Goal: Information Seeking & Learning: Learn about a topic

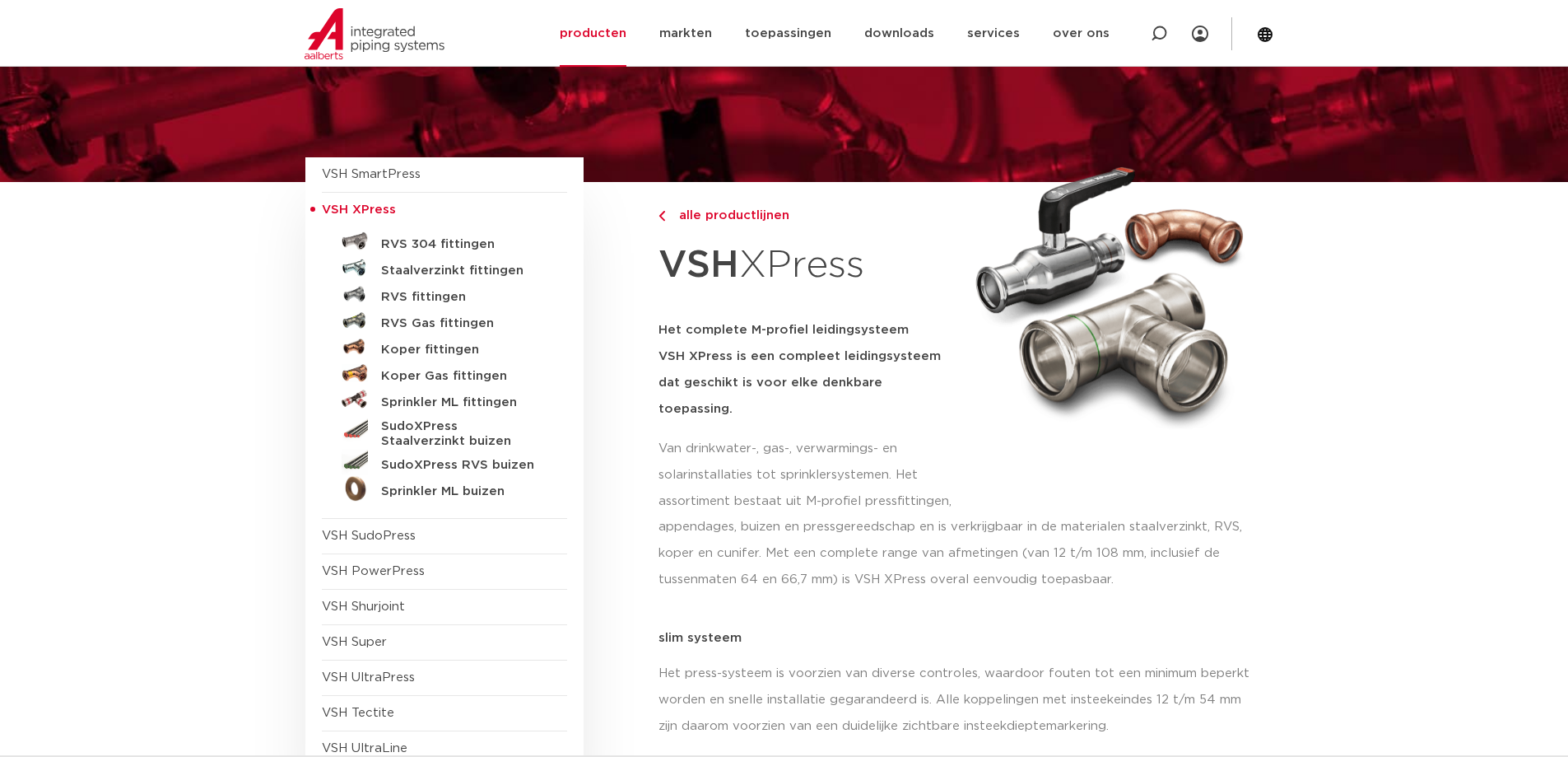
scroll to position [165, 0]
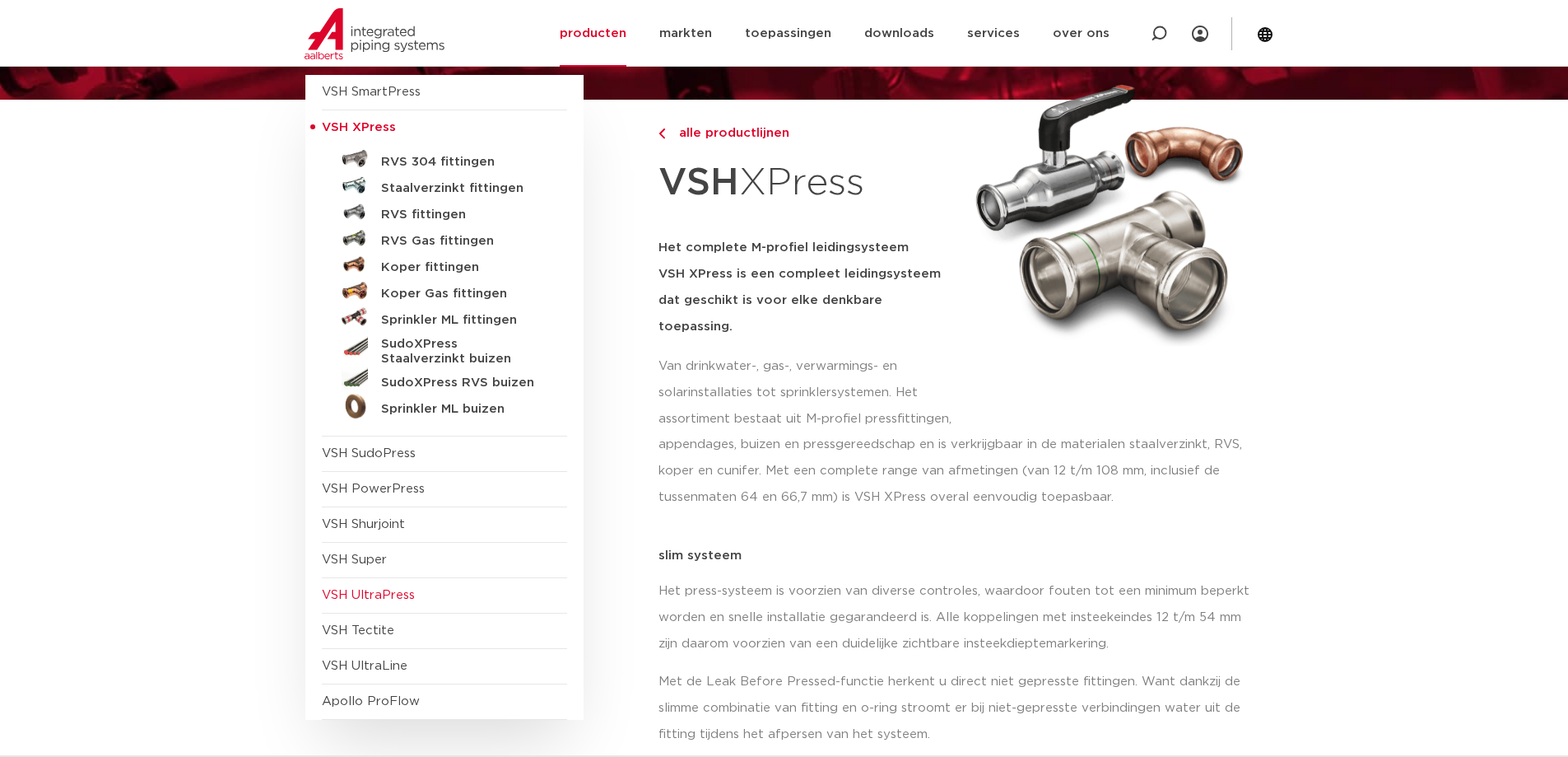
click at [399, 594] on span "VSH UltraPress" at bounding box center [368, 595] width 93 height 12
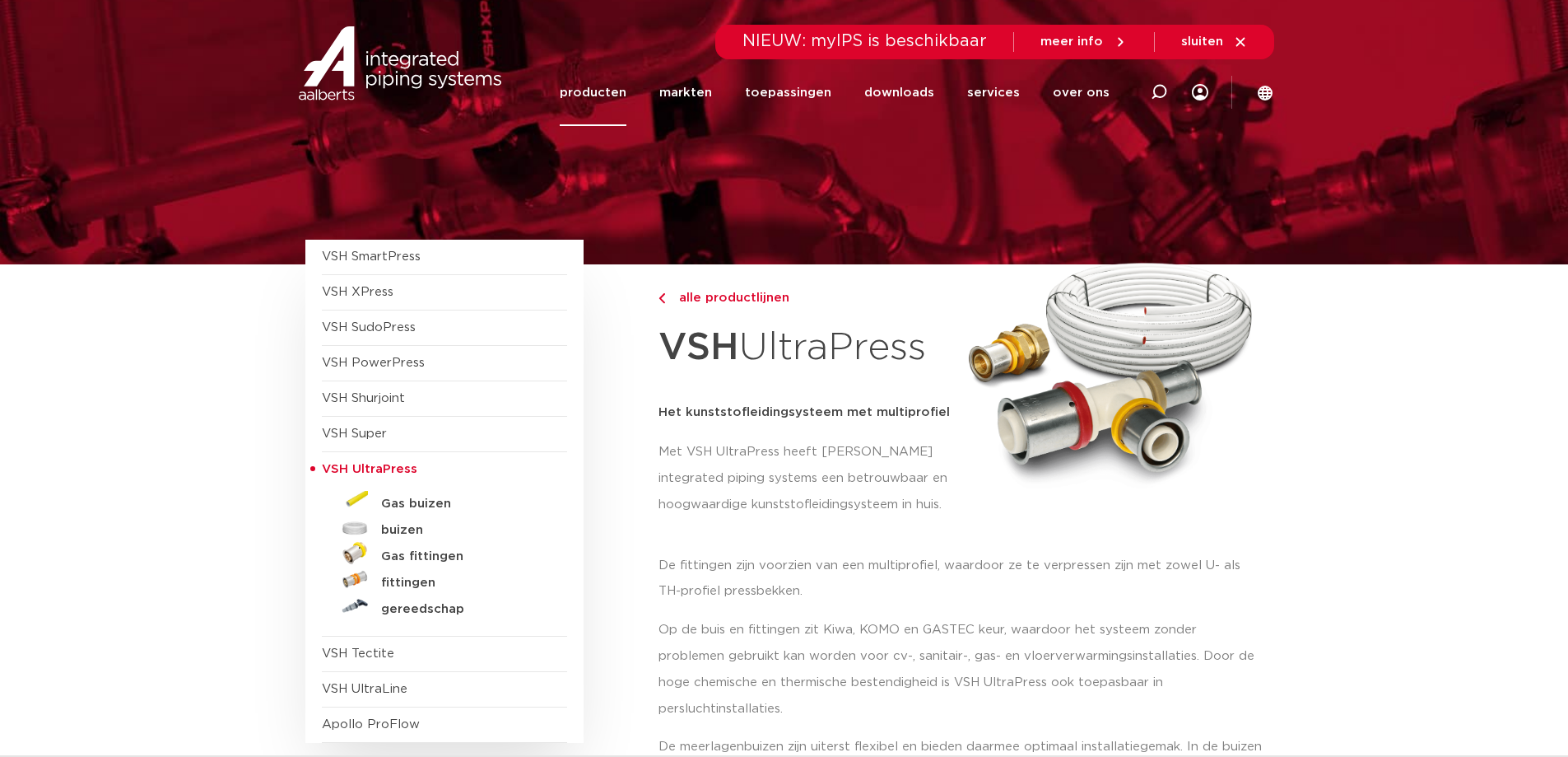
scroll to position [82, 0]
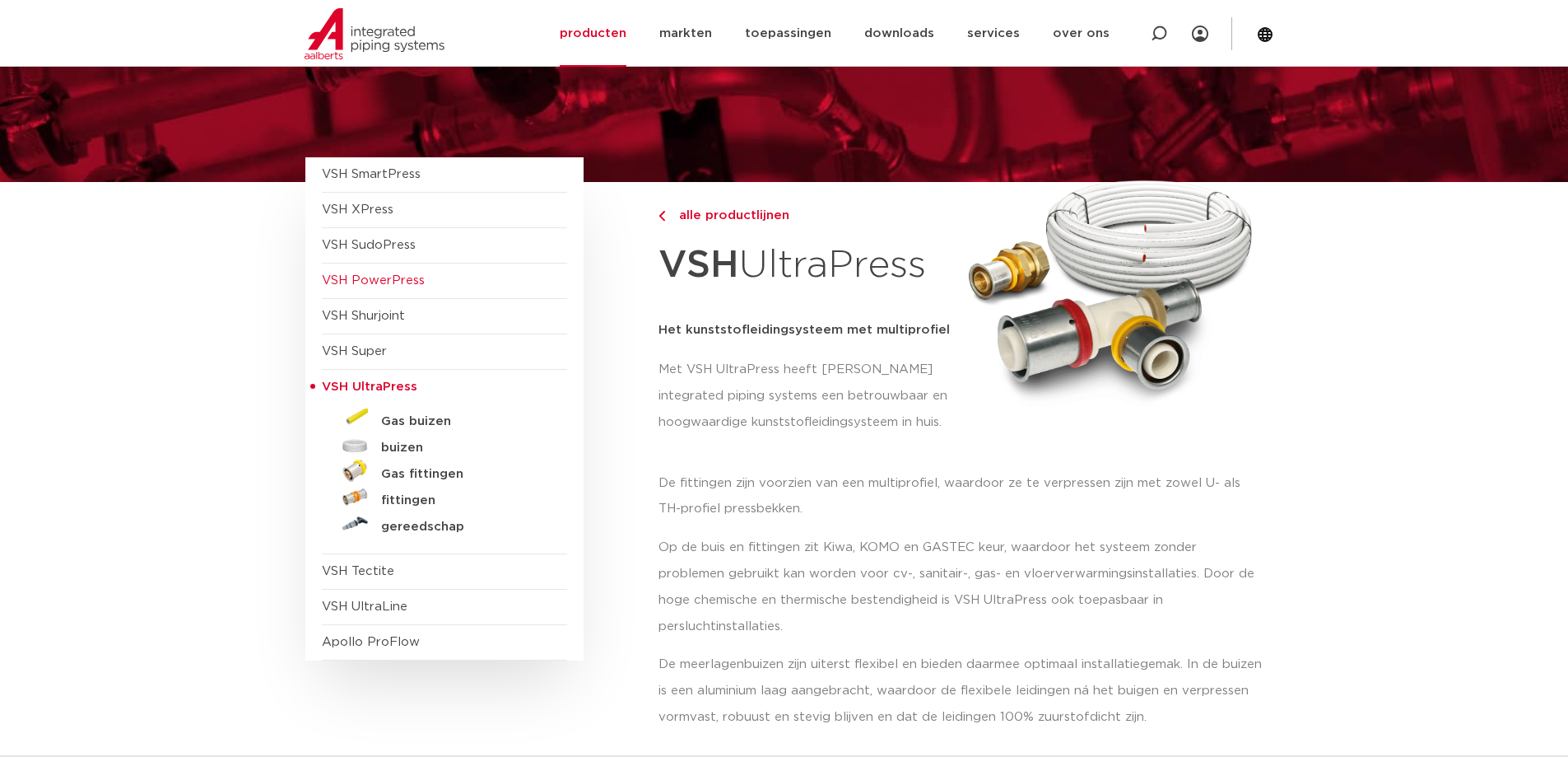
click at [400, 275] on span "VSH PowerPress" at bounding box center [373, 280] width 103 height 12
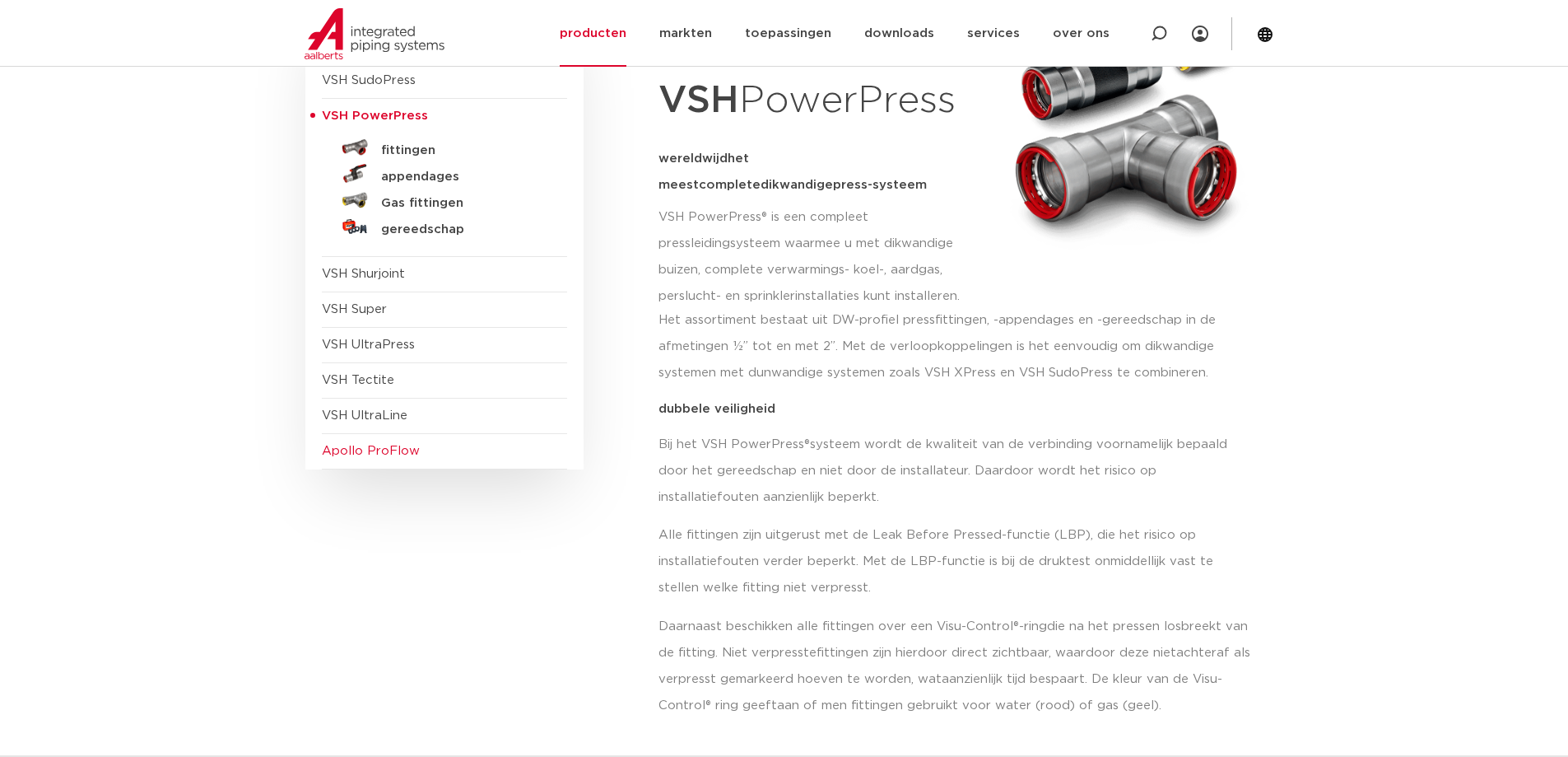
scroll to position [165, 0]
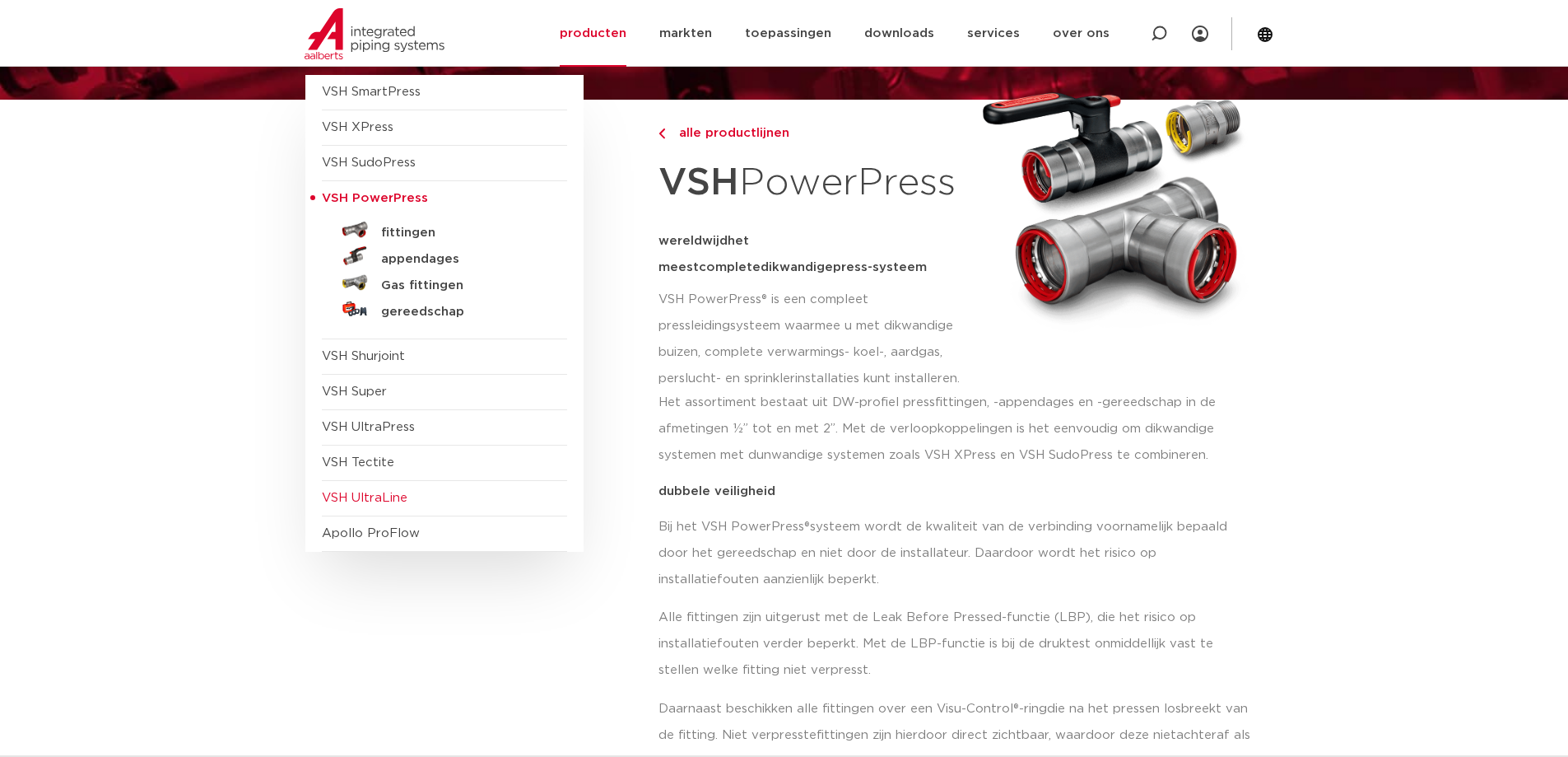
click at [357, 496] on span "VSH UltraLine" at bounding box center [364, 497] width 86 height 12
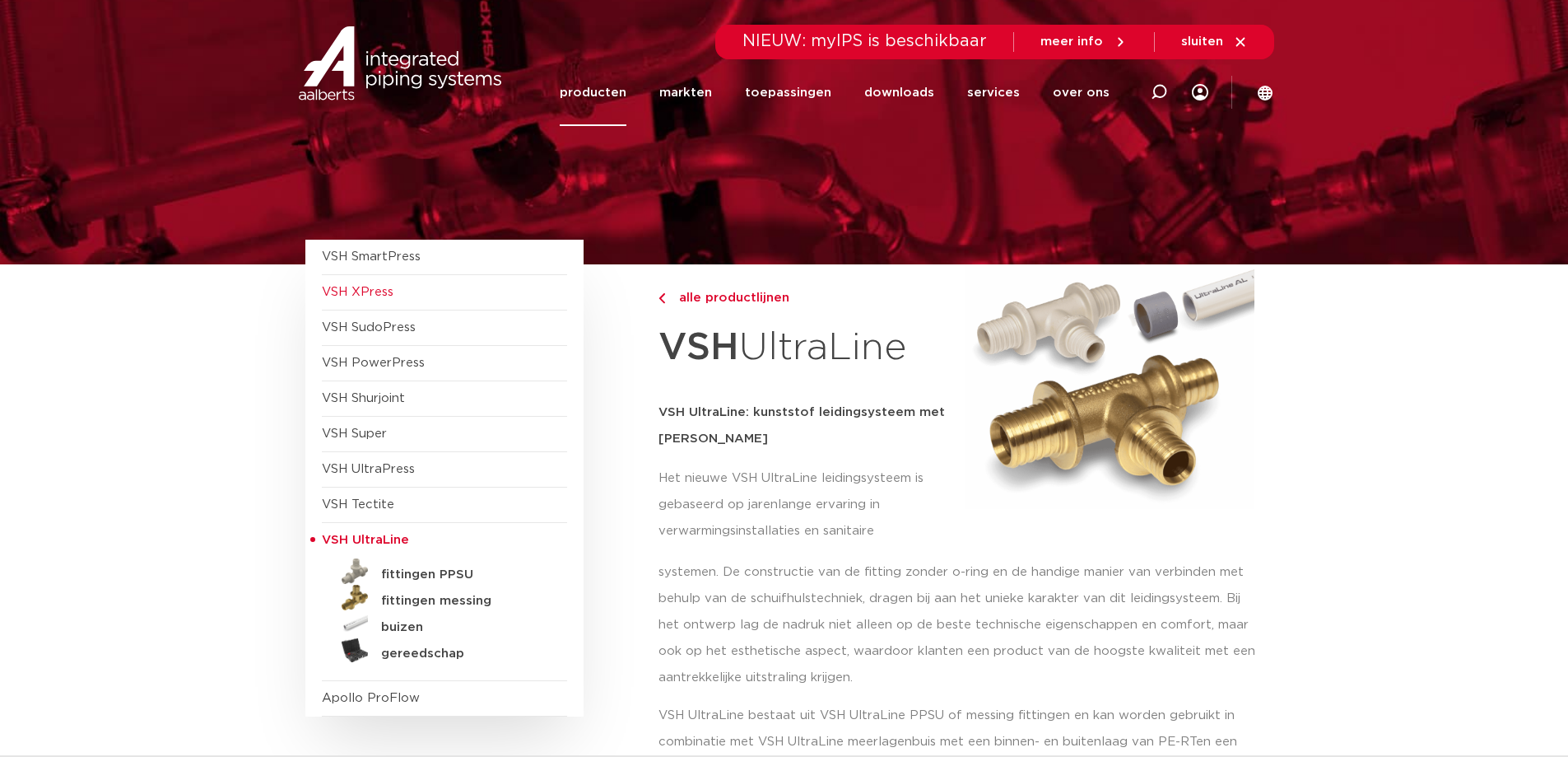
click at [370, 287] on span "VSH XPress" at bounding box center [357, 291] width 72 height 12
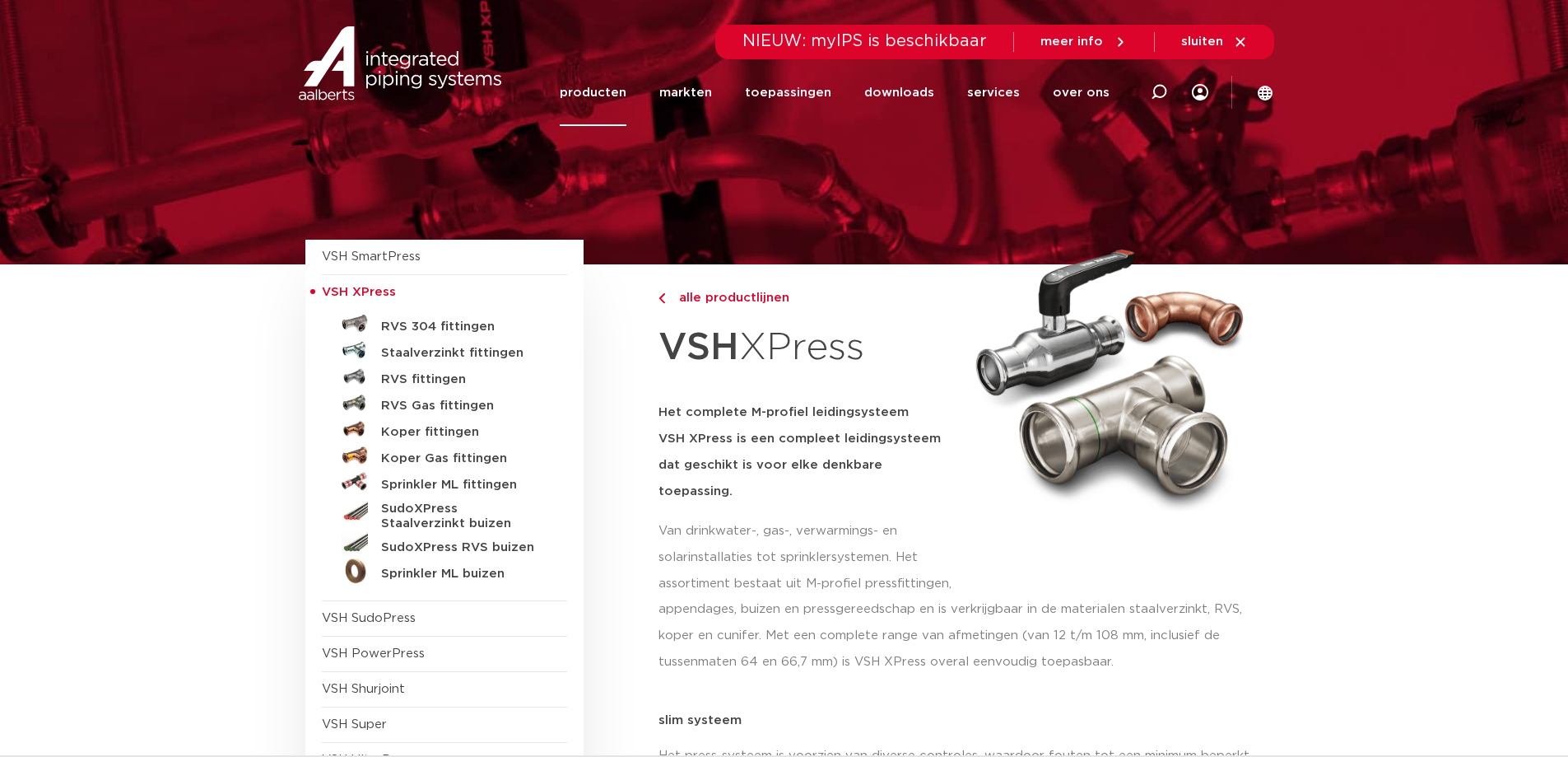
click at [609, 93] on link "producten" at bounding box center [593, 93] width 67 height 67
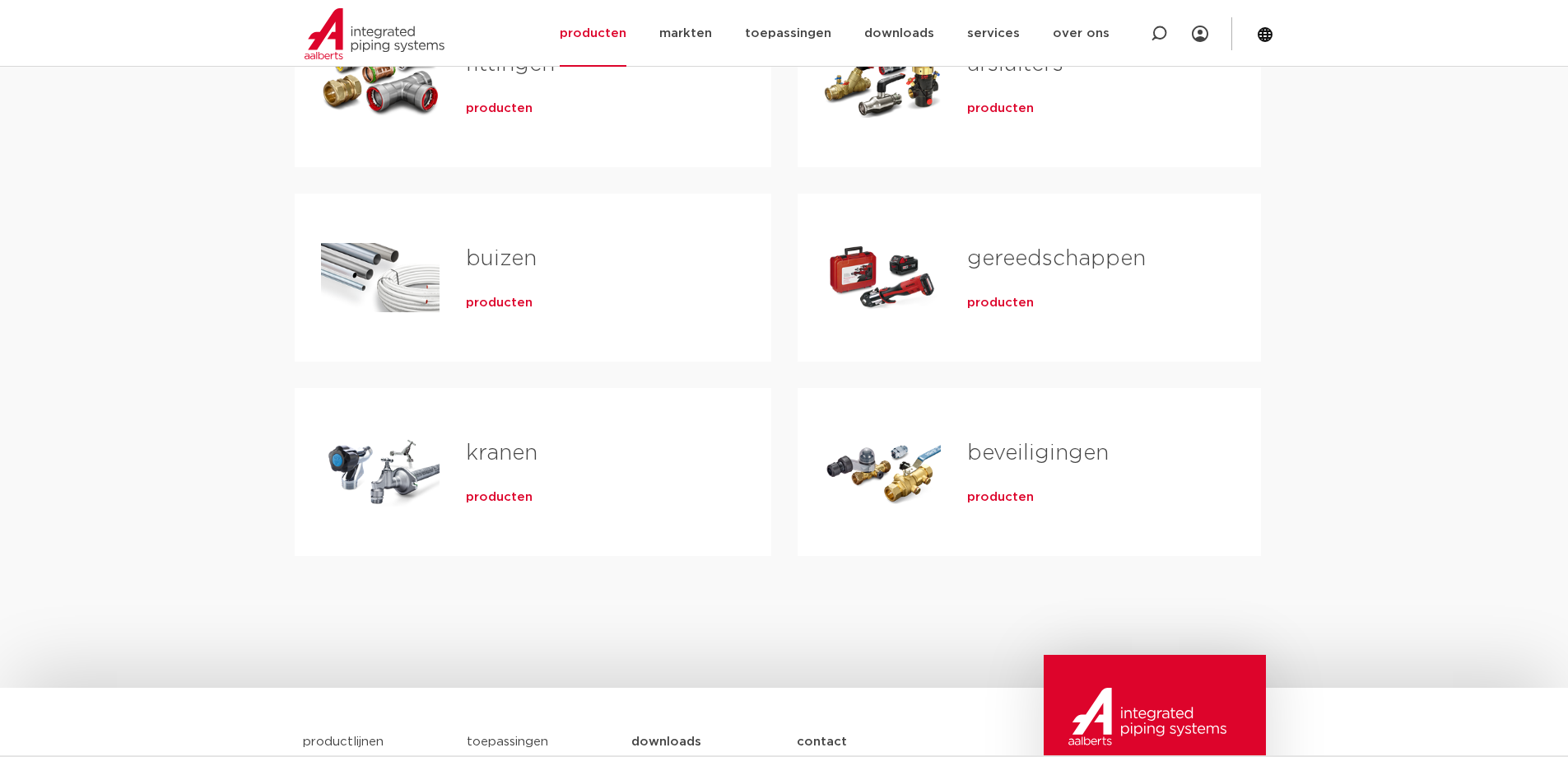
scroll to position [247, 0]
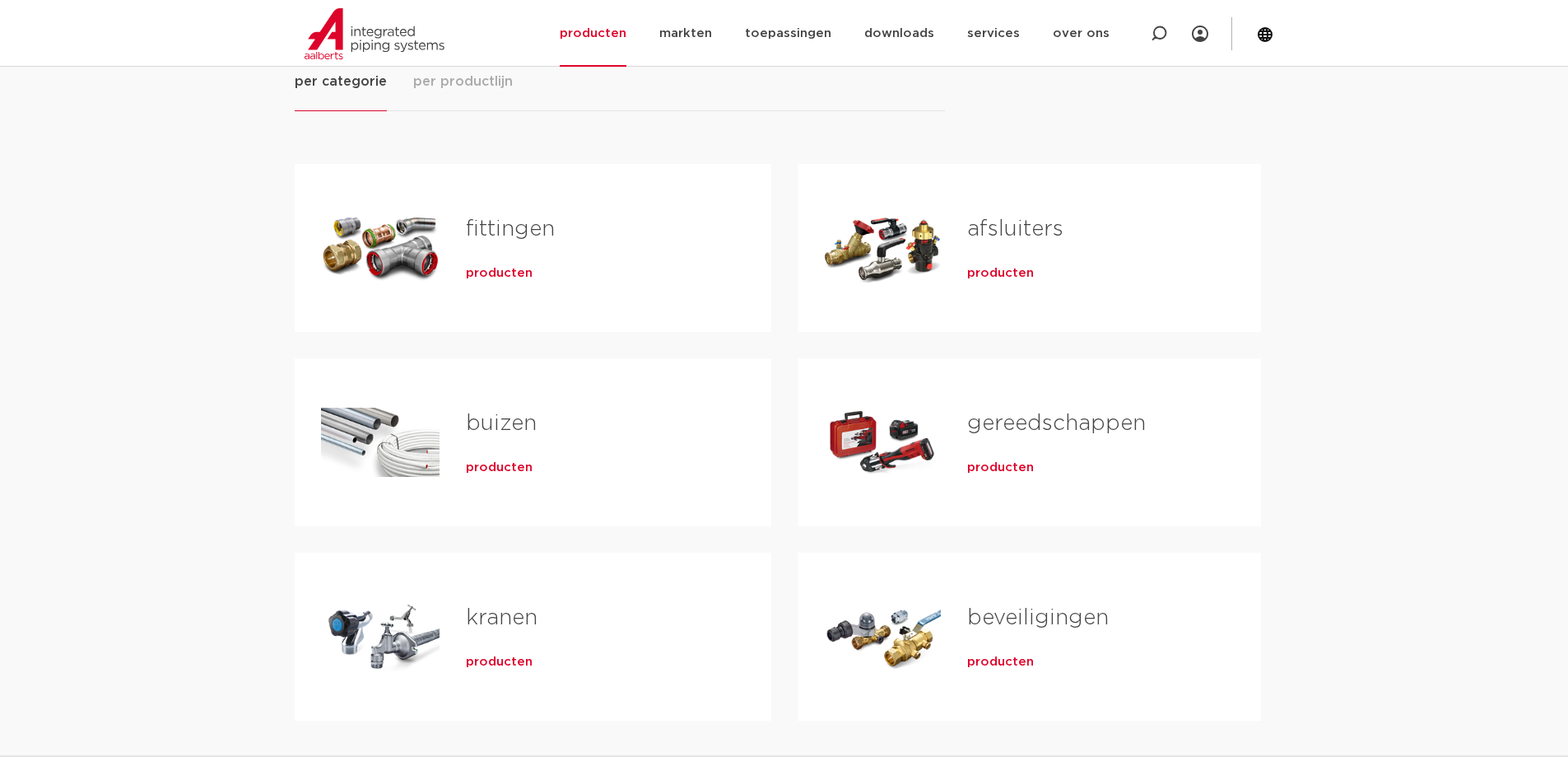
click at [530, 237] on link "fittingen" at bounding box center [511, 228] width 89 height 21
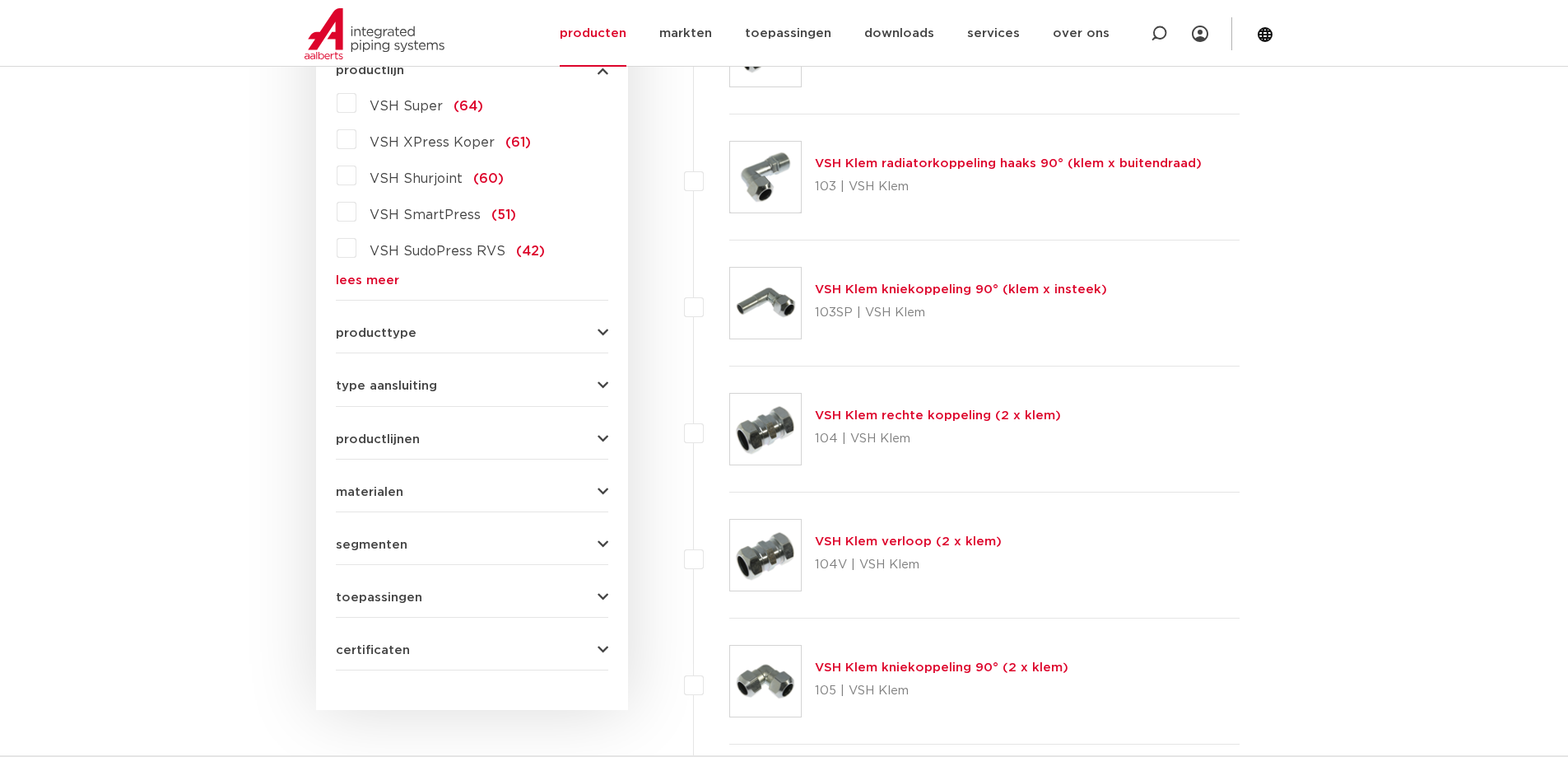
scroll to position [412, 0]
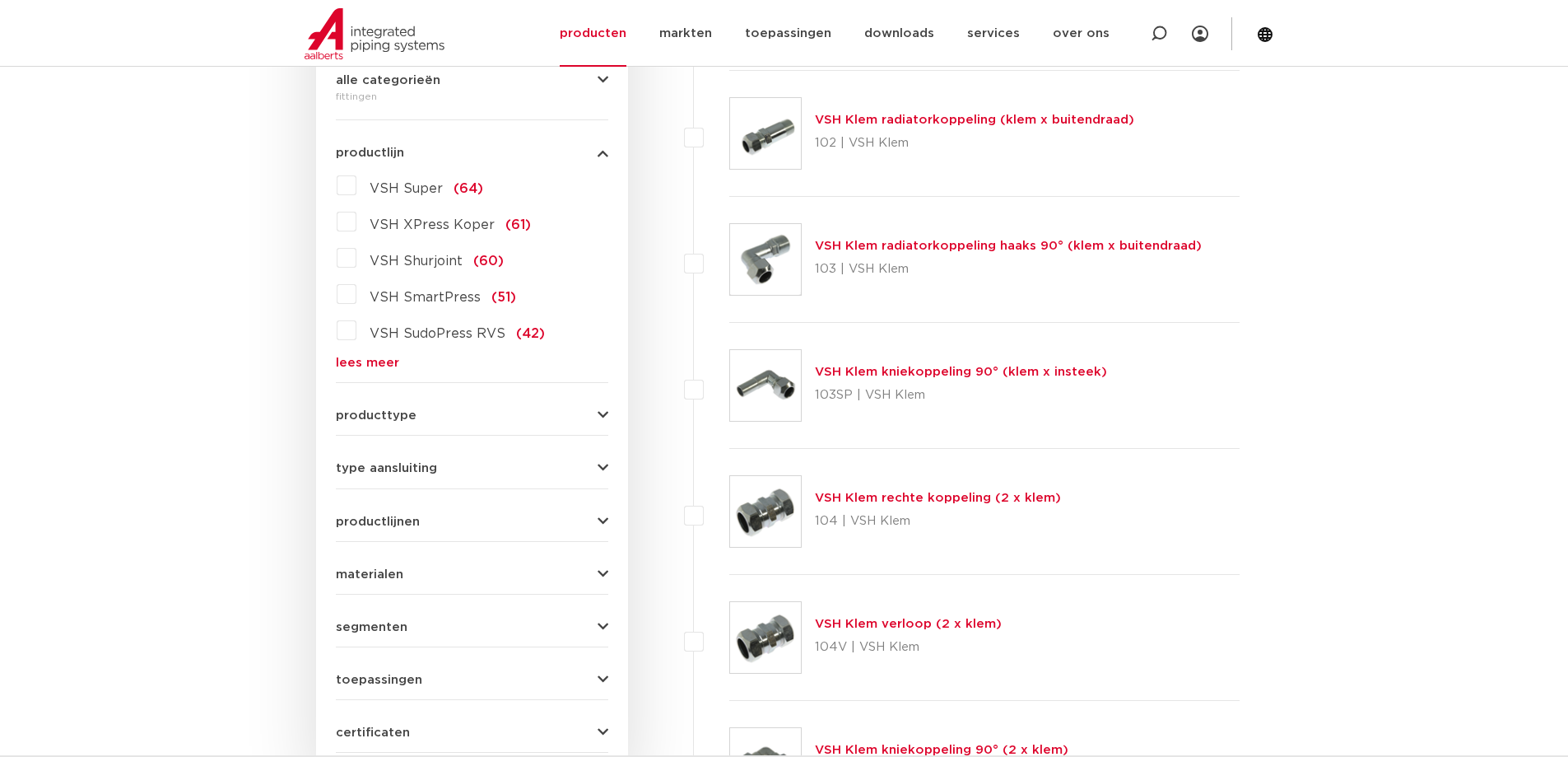
click at [359, 354] on div "VSH Super (64) VSH XPress Koper (61) VSH Shurjoint (60) VSH SmartPress (51) VSH…" at bounding box center [472, 271] width 273 height 197
click at [363, 369] on link "lees meer" at bounding box center [472, 363] width 273 height 12
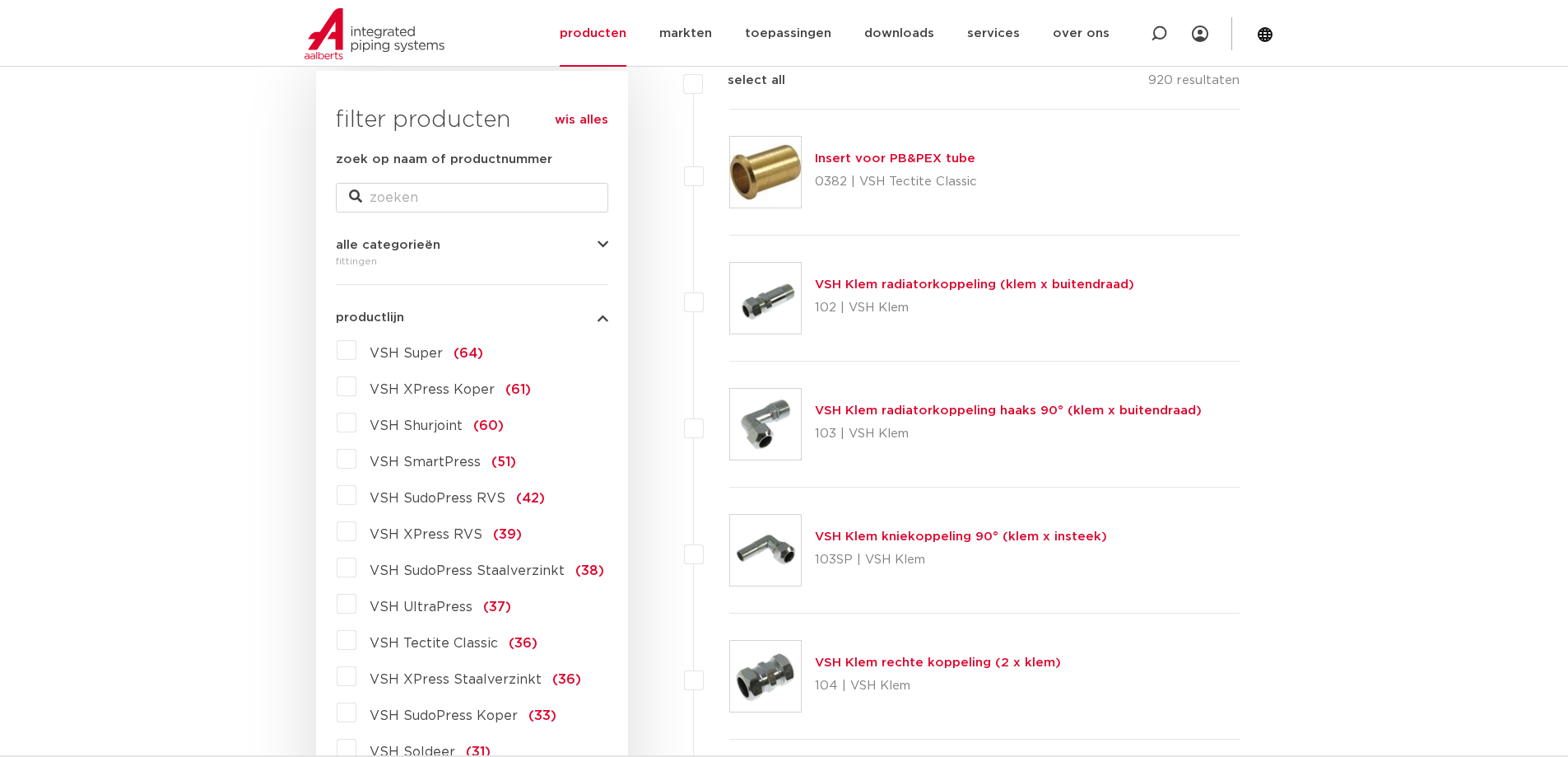
scroll to position [0, 0]
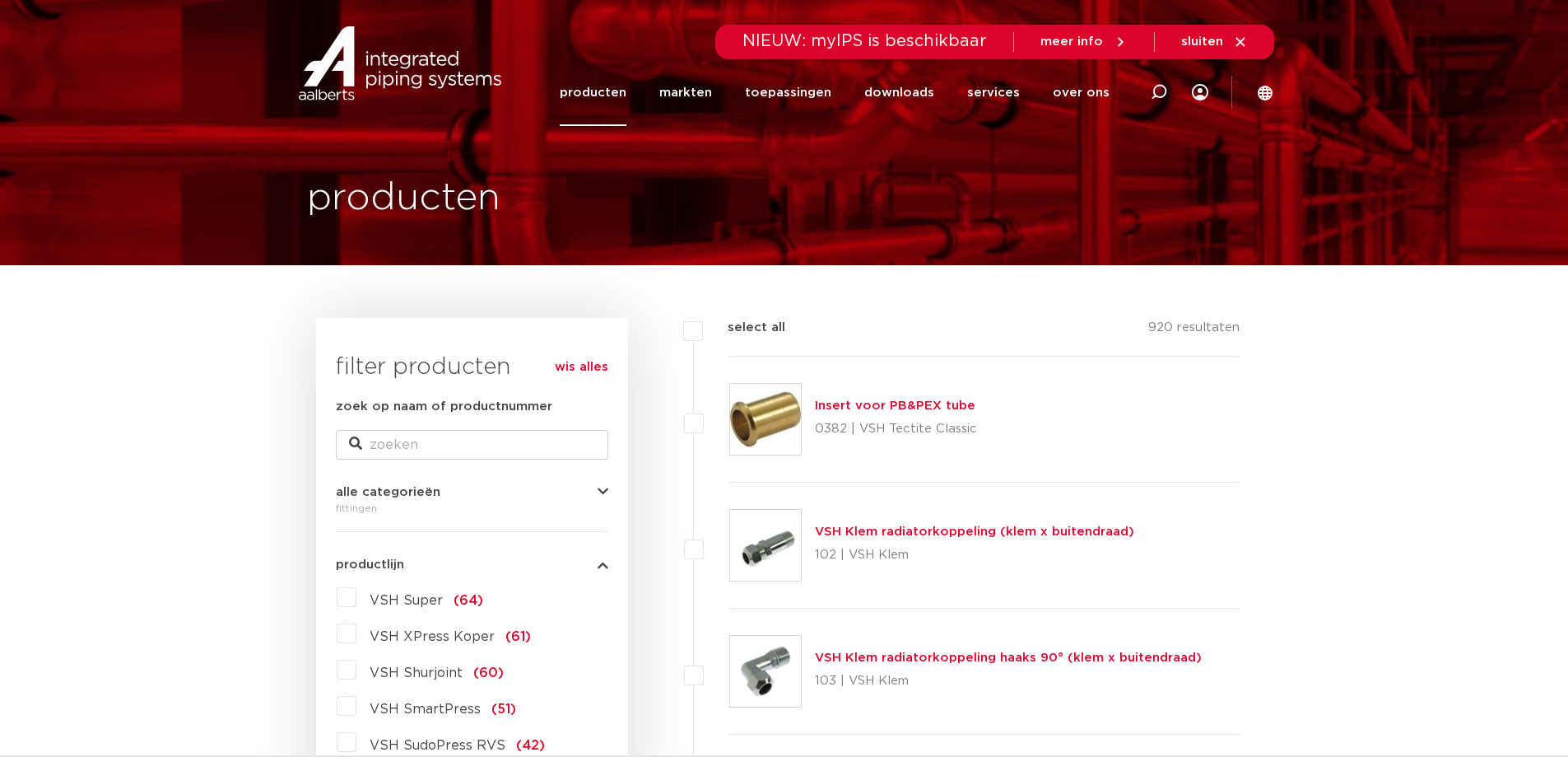
click at [615, 97] on link "producten" at bounding box center [593, 93] width 67 height 67
